Goal: Task Accomplishment & Management: Manage account settings

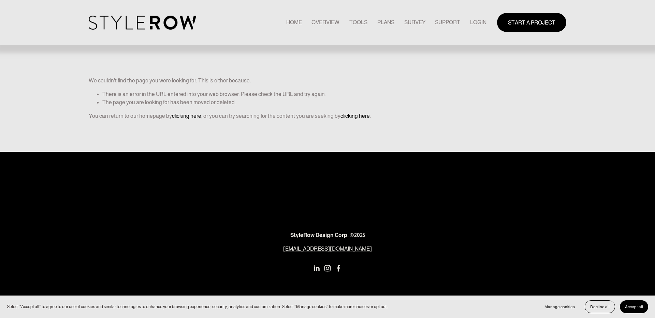
click at [486, 20] on div "START A PROJECT" at bounding box center [526, 22] width 80 height 19
click at [484, 21] on link "LOGIN" at bounding box center [478, 22] width 16 height 9
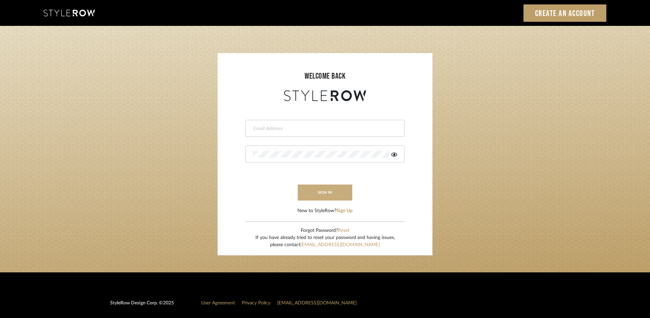
type input "[EMAIL_ADDRESS][DOMAIN_NAME]"
click at [333, 191] on button "sign in" at bounding box center [325, 193] width 55 height 16
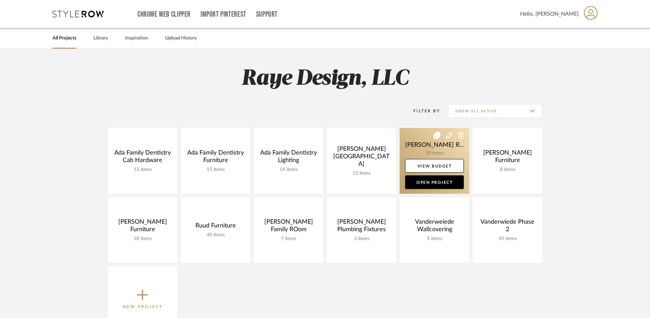
click at [422, 153] on link at bounding box center [435, 161] width 70 height 66
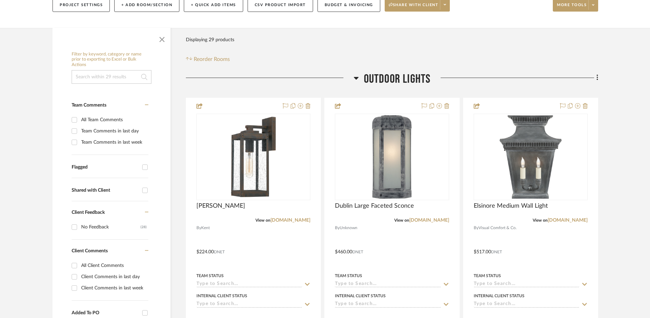
scroll to position [90, 0]
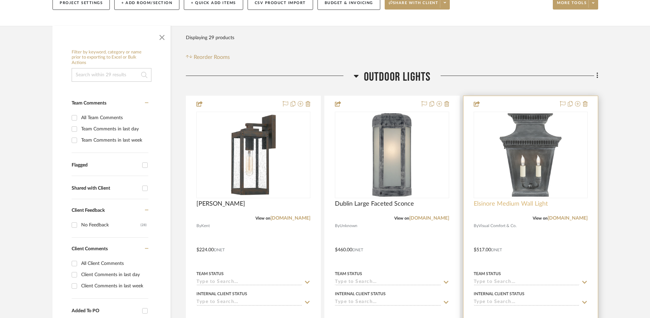
click at [500, 202] on span "Elsinore Medium Wall Light" at bounding box center [511, 205] width 74 height 8
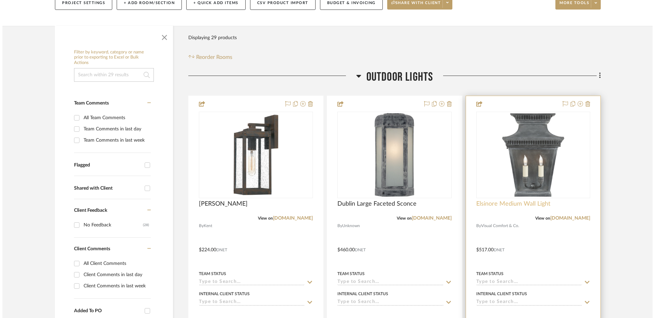
scroll to position [0, 0]
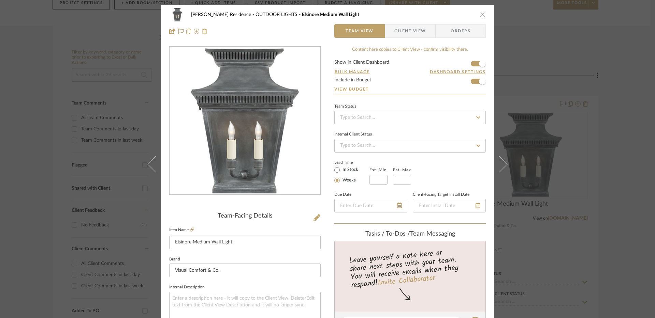
click at [192, 228] on fieldset "Item Name Elsinore Medium Wall Light" at bounding box center [244, 238] width 151 height 24
click at [191, 229] on icon at bounding box center [192, 230] width 4 height 4
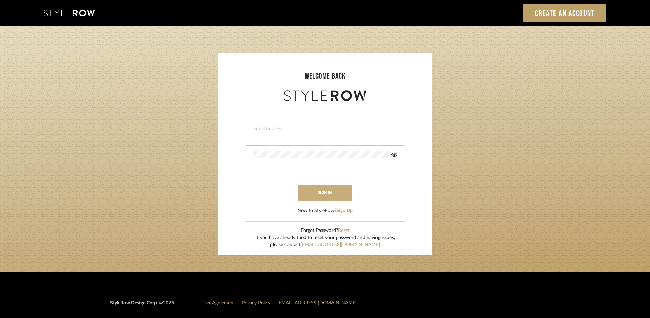
type input "[EMAIL_ADDRESS][DOMAIN_NAME]"
click at [317, 188] on button "sign in" at bounding box center [325, 193] width 55 height 16
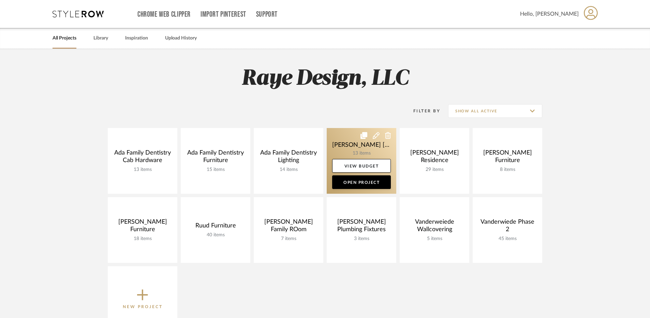
click at [372, 149] on link at bounding box center [362, 161] width 70 height 66
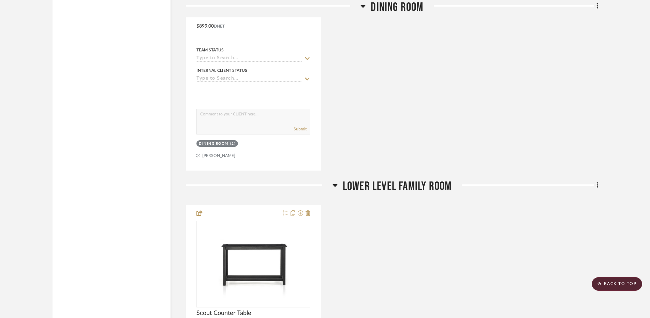
scroll to position [1031, 0]
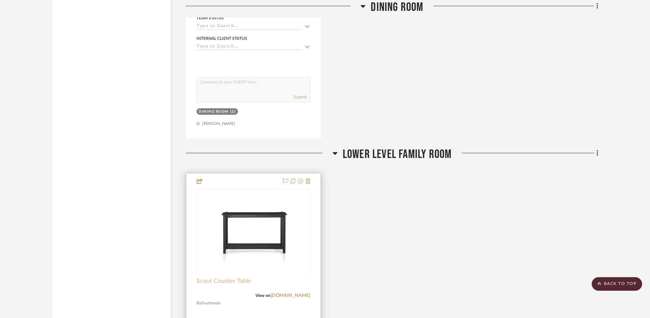
click at [217, 278] on span "Scout Counter Table" at bounding box center [223, 282] width 55 height 8
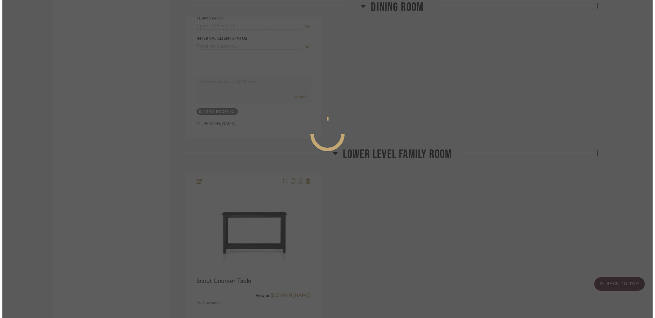
scroll to position [0, 0]
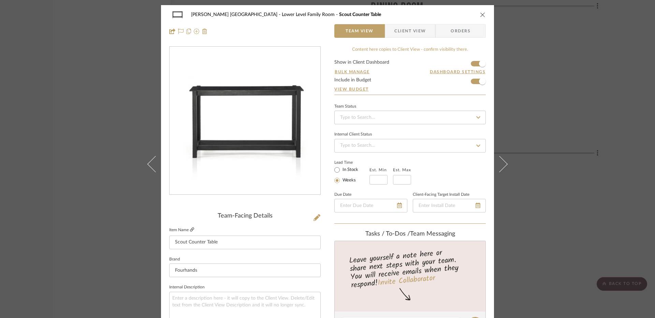
drag, startPoint x: 189, startPoint y: 224, endPoint x: 188, endPoint y: 230, distance: 6.2
click at [190, 231] on icon at bounding box center [192, 230] width 4 height 4
